Goal: Check status: Check status

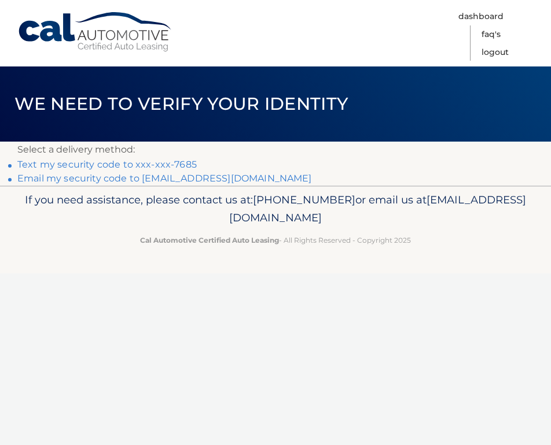
click at [165, 165] on link "Text my security code to xxx-xxx-7685" at bounding box center [106, 164] width 179 height 11
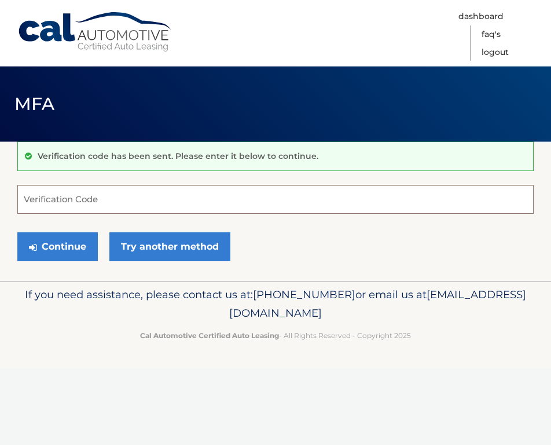
click at [68, 201] on input "Verification Code" at bounding box center [275, 199] width 516 height 29
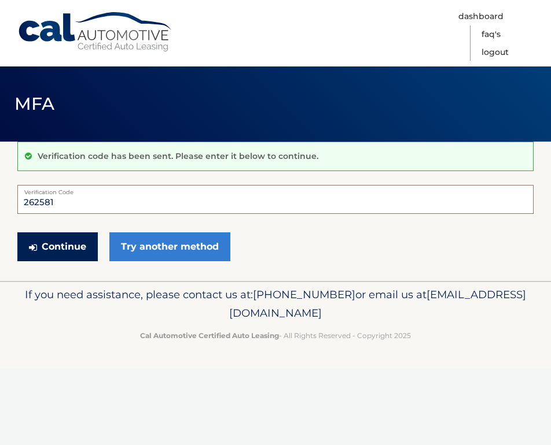
type input "262581"
click at [92, 245] on button "Continue" at bounding box center [57, 247] width 80 height 29
click at [82, 247] on button "Continue" at bounding box center [57, 247] width 80 height 29
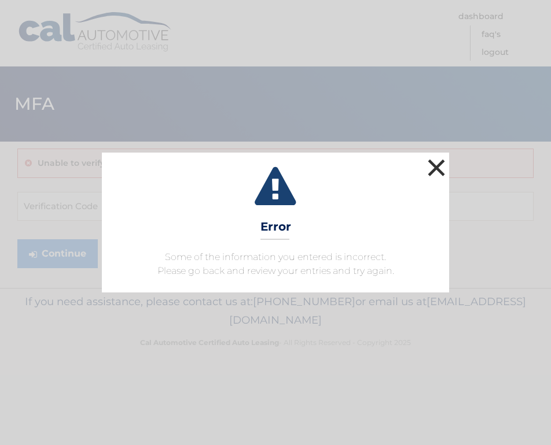
click at [434, 168] on button "×" at bounding box center [436, 167] width 23 height 23
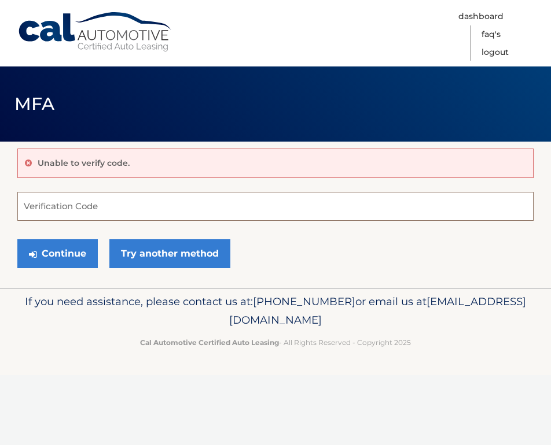
click at [229, 220] on input "Verification Code" at bounding box center [275, 206] width 516 height 29
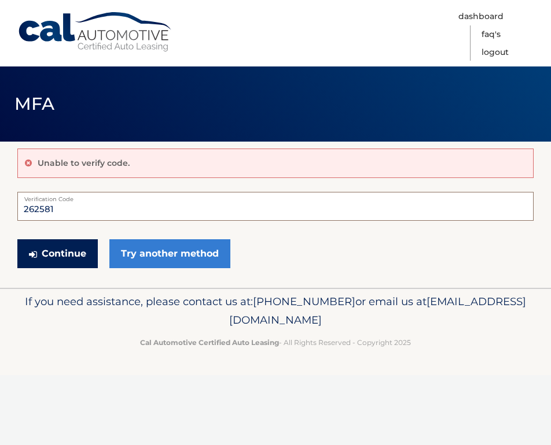
type input "262581"
click at [61, 255] on button "Continue" at bounding box center [57, 254] width 80 height 29
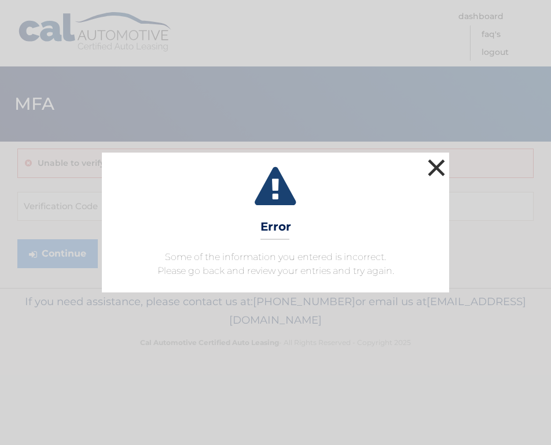
click at [436, 170] on button "×" at bounding box center [436, 167] width 23 height 23
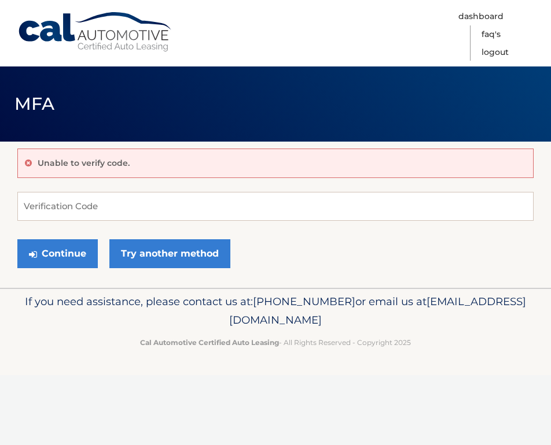
click at [140, 225] on form "Verification Code Continue Try another method" at bounding box center [275, 233] width 516 height 82
click at [137, 215] on input "Verification Code" at bounding box center [275, 206] width 516 height 29
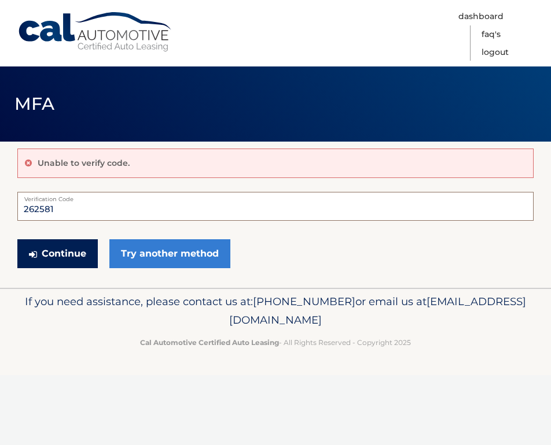
type input "262581"
click at [56, 252] on button "Continue" at bounding box center [57, 254] width 80 height 29
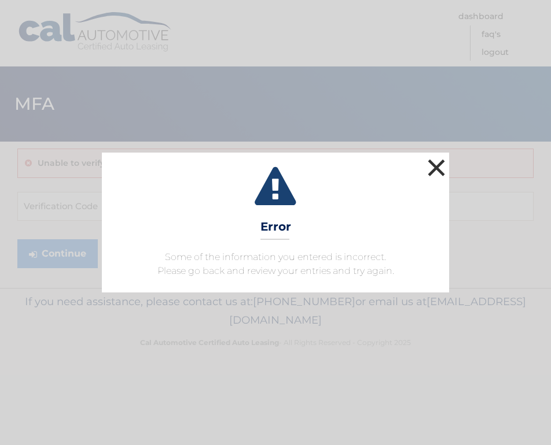
click at [431, 165] on button "×" at bounding box center [436, 167] width 23 height 23
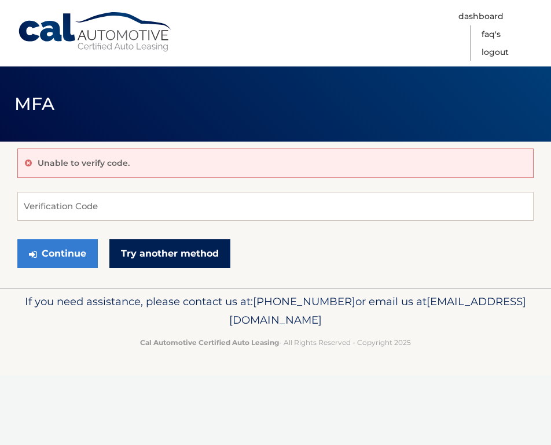
click at [168, 252] on link "Try another method" at bounding box center [169, 254] width 121 height 29
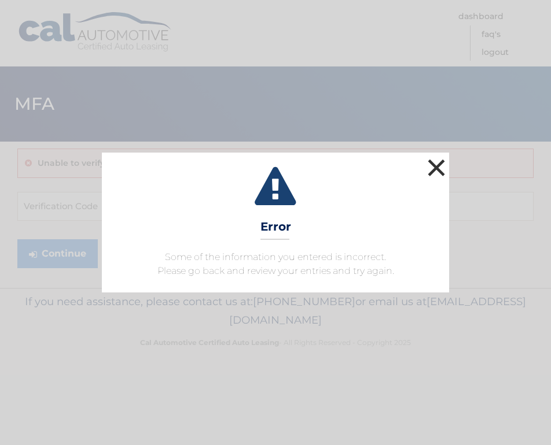
click at [439, 163] on button "×" at bounding box center [436, 167] width 23 height 23
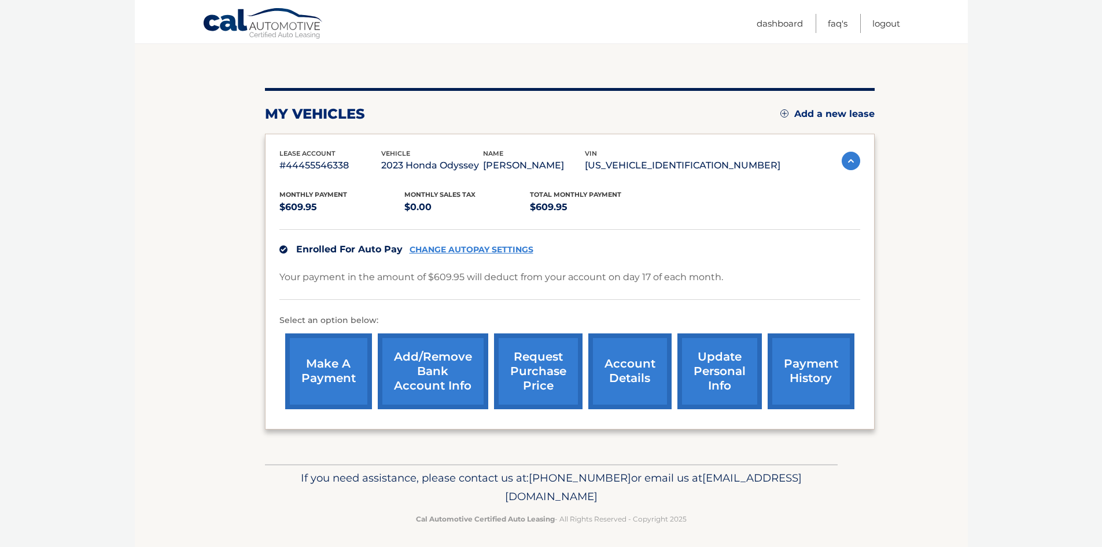
scroll to position [111, 0]
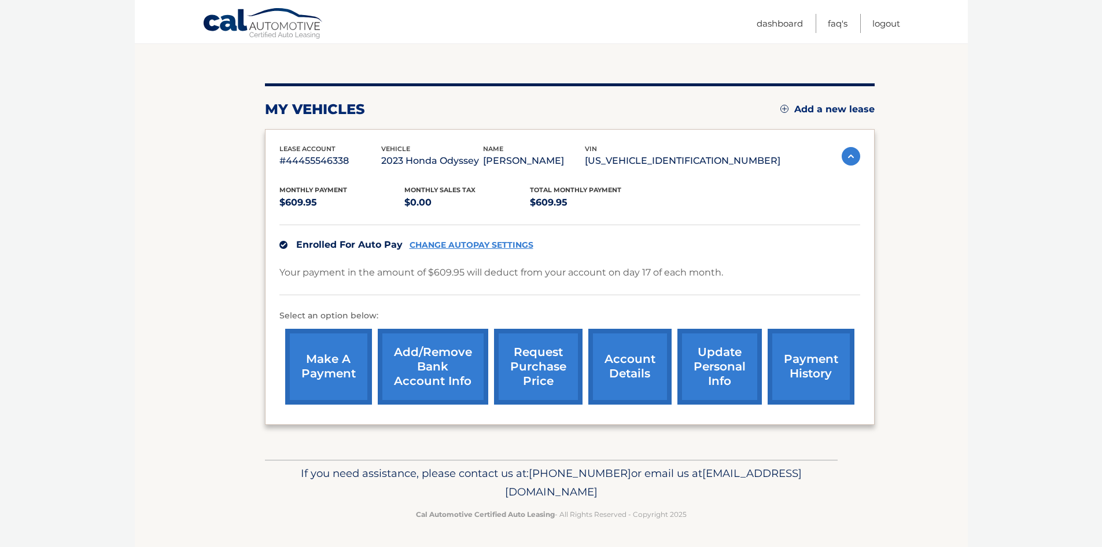
drag, startPoint x: 673, startPoint y: 496, endPoint x: 436, endPoint y: 499, distance: 237.2
click at [436, 445] on p "If you need assistance, please contact us at: 609-807-3200 or email us at Custo…" at bounding box center [552, 482] width 558 height 37
copy span "[EMAIL_ADDRESS][DOMAIN_NAME]"
click at [550, 25] on link "Dashboard" at bounding box center [780, 23] width 46 height 19
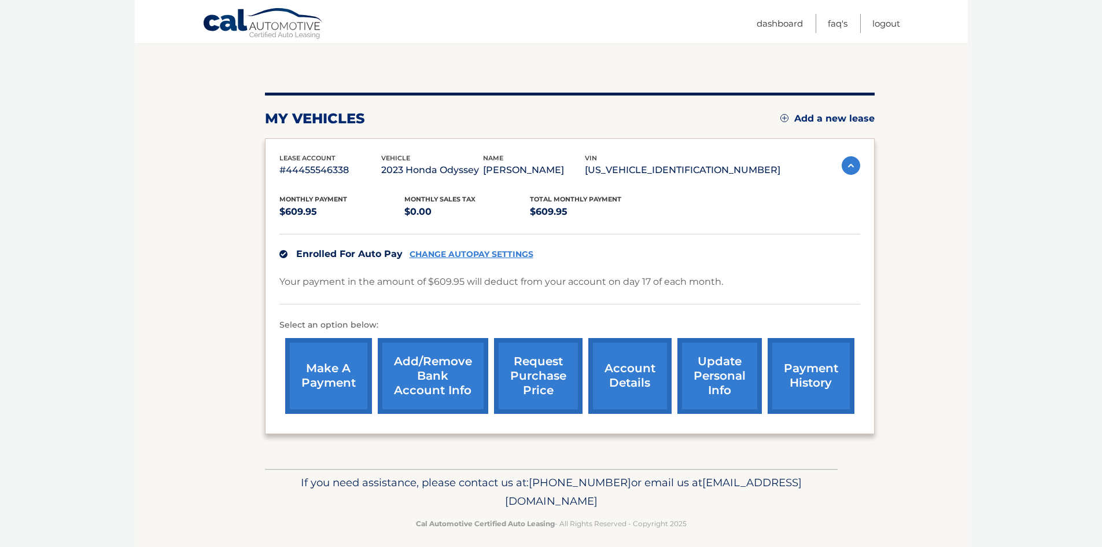
scroll to position [111, 0]
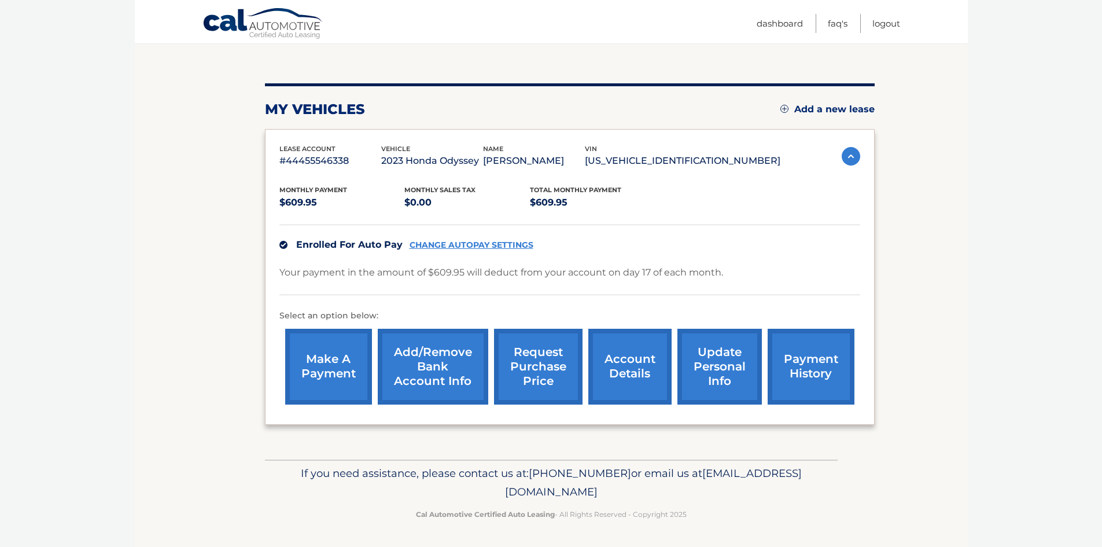
click at [639, 359] on link "account details" at bounding box center [629, 367] width 83 height 76
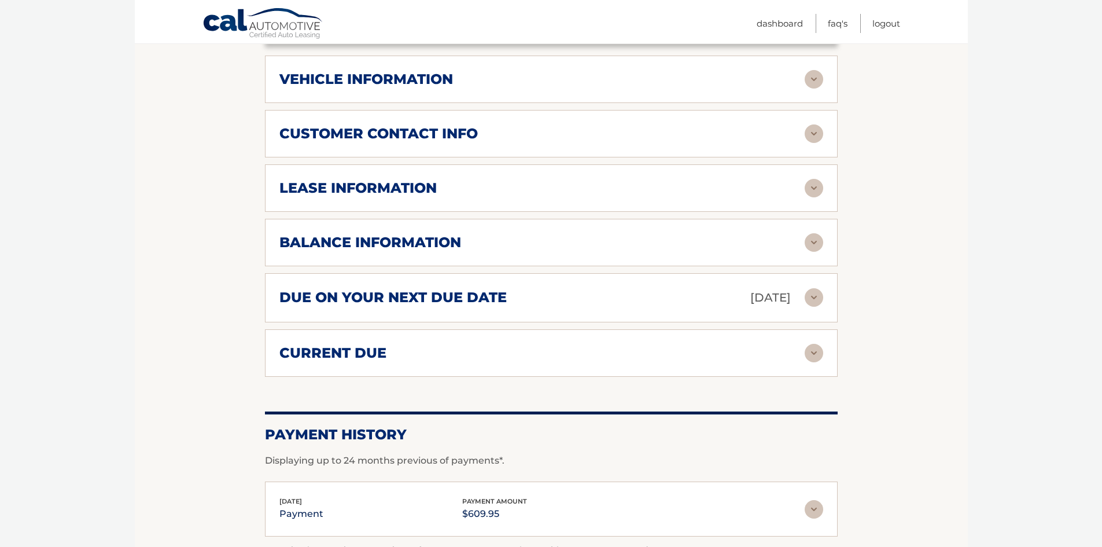
scroll to position [579, 0]
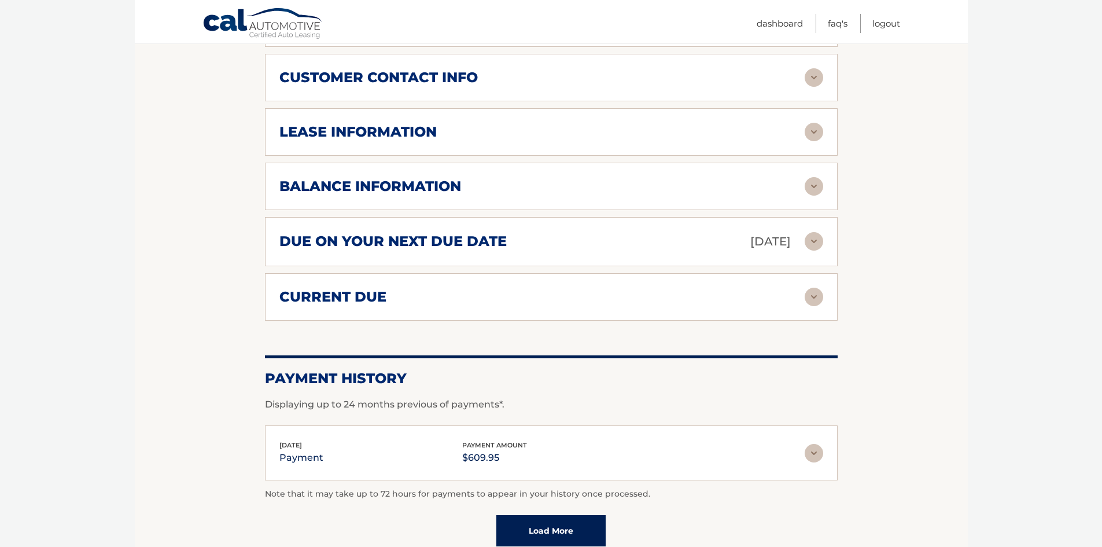
click at [649, 185] on div "balance information" at bounding box center [541, 186] width 525 height 17
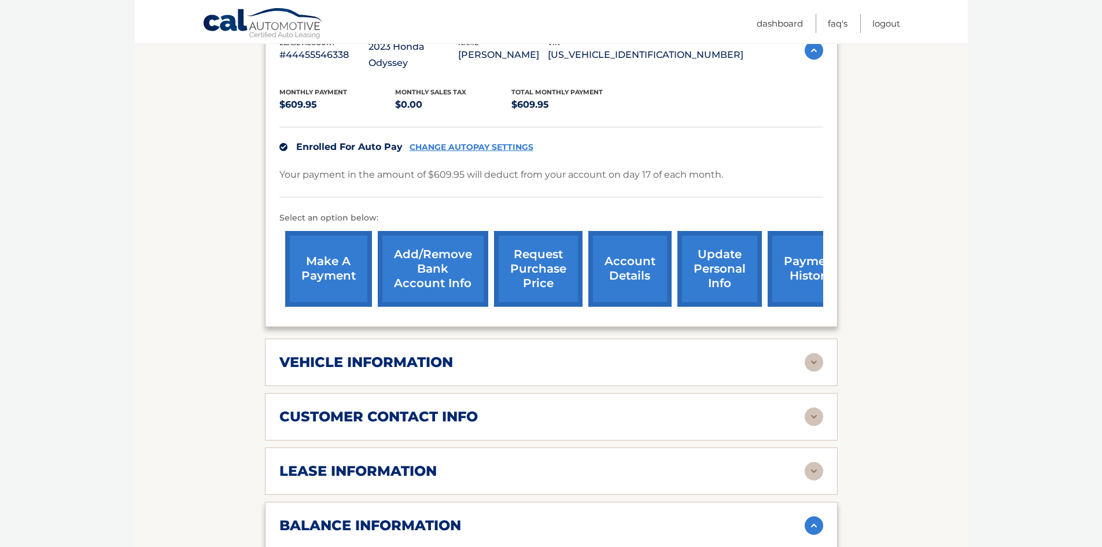
scroll to position [0, 0]
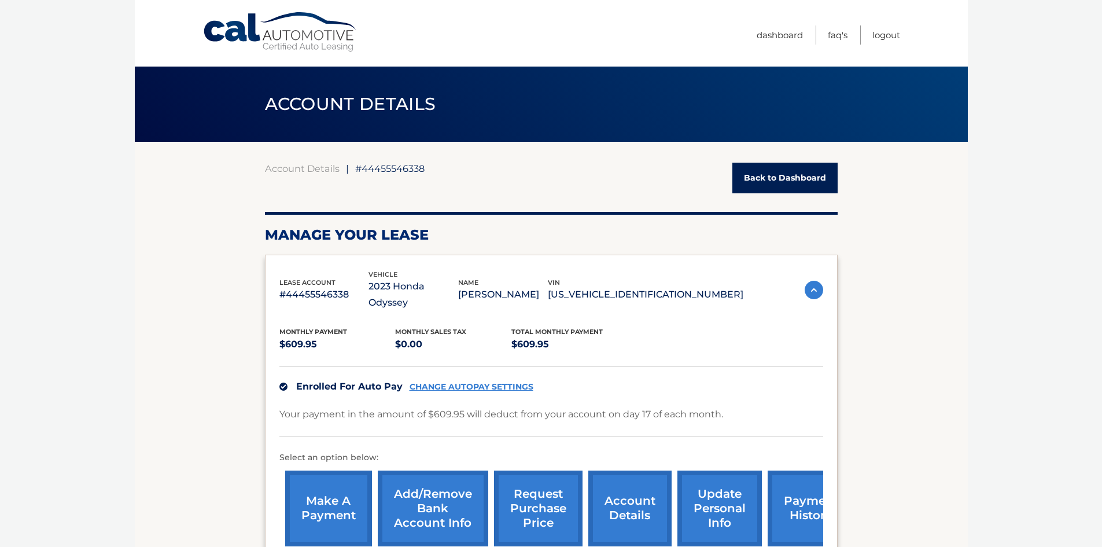
click at [811, 526] on link "payment history" at bounding box center [811, 508] width 87 height 76
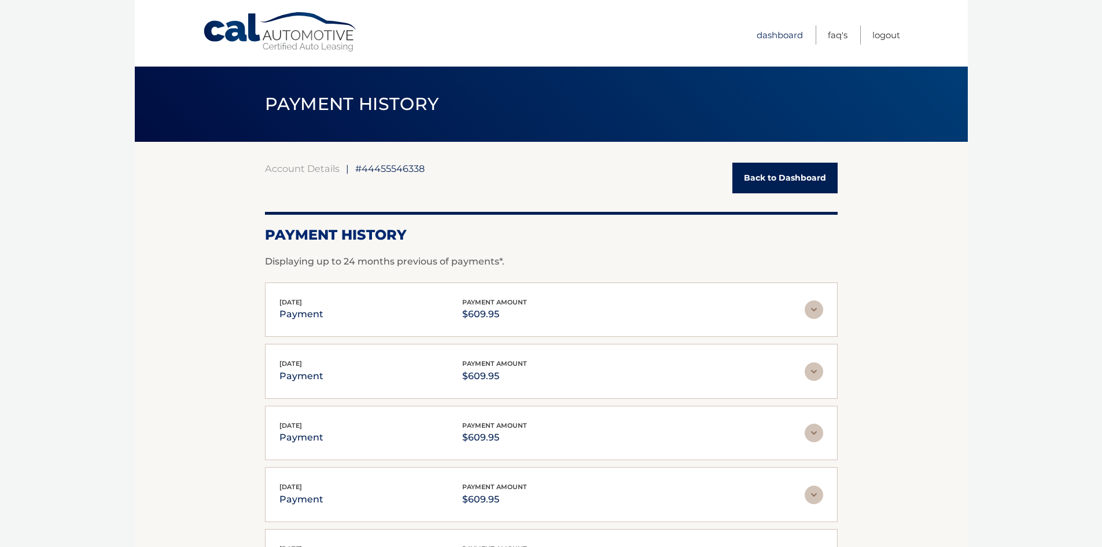
click at [765, 34] on link "Dashboard" at bounding box center [780, 34] width 46 height 19
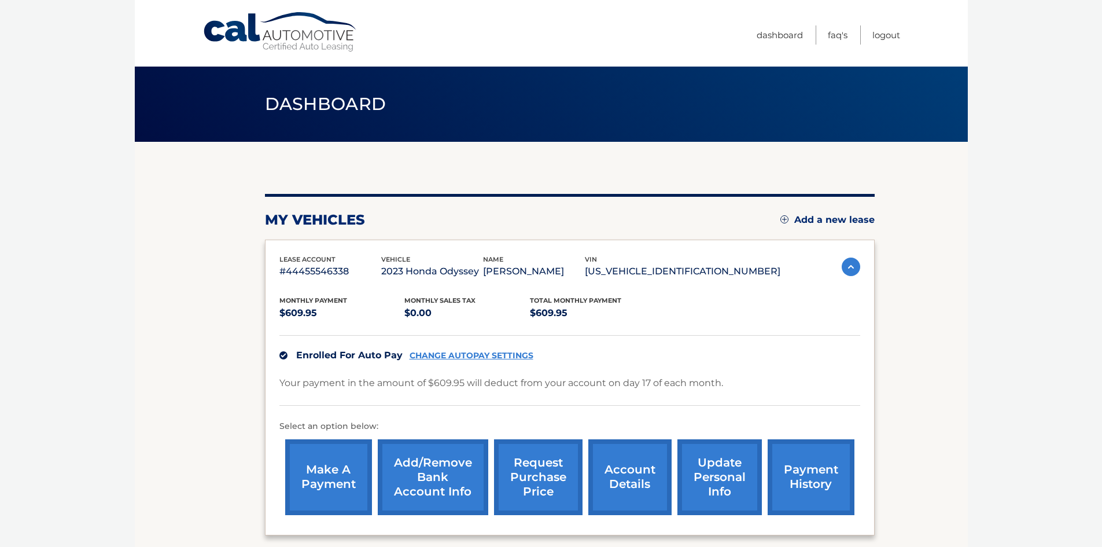
scroll to position [111, 0]
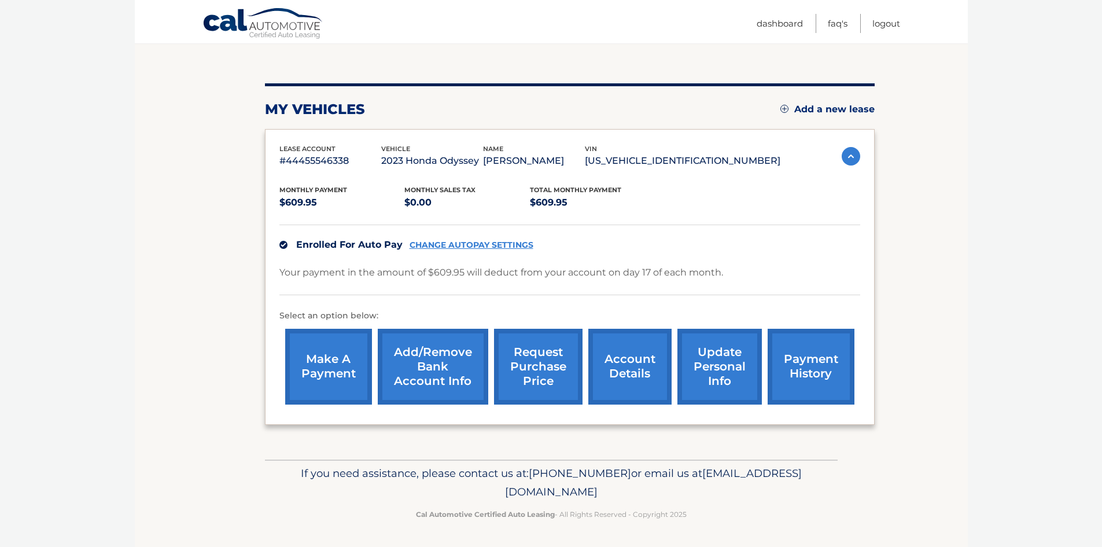
click at [517, 377] on link "request purchase price" at bounding box center [538, 367] width 89 height 76
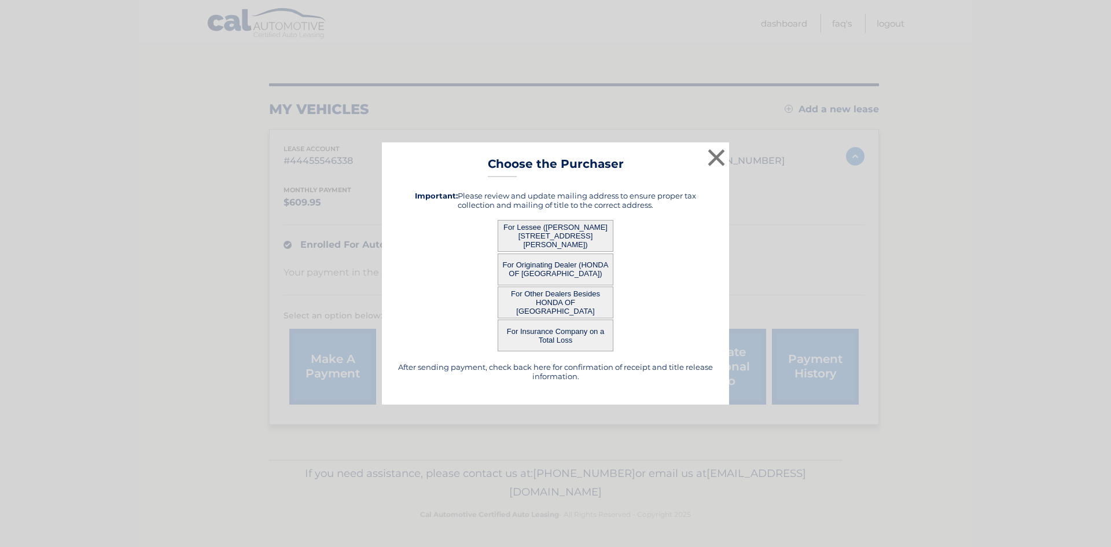
click at [544, 224] on button "For Lessee ([PERSON_NAME][STREET_ADDRESS][PERSON_NAME])" at bounding box center [556, 236] width 116 height 32
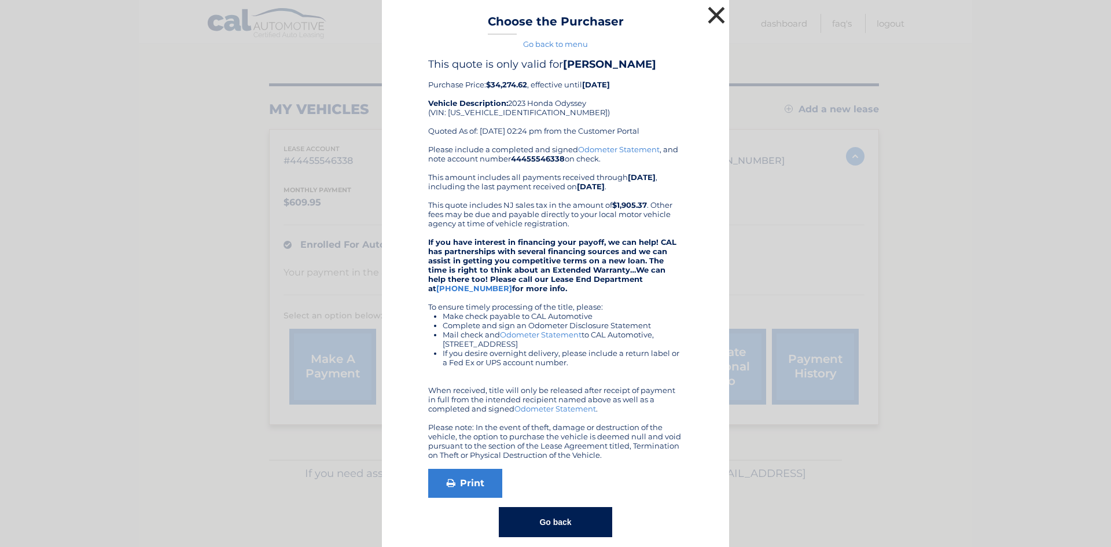
click at [709, 16] on button "×" at bounding box center [716, 14] width 23 height 23
